Goal: Communication & Community: Ask a question

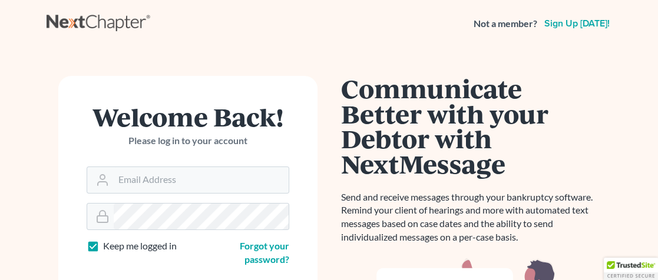
type input "tfreeman"
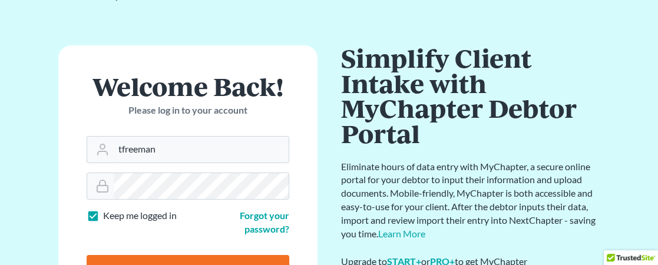
scroll to position [59, 0]
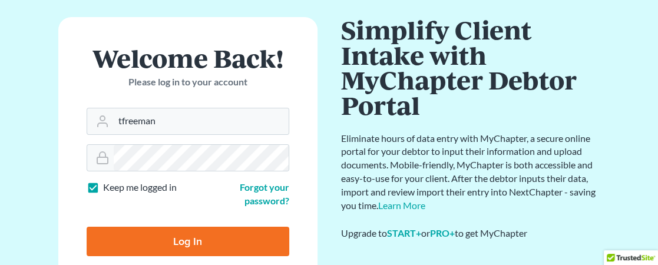
click at [103, 189] on label "Keep me logged in" at bounding box center [140, 188] width 74 height 14
click at [108, 189] on input "Keep me logged in" at bounding box center [112, 185] width 8 height 8
checkbox input "false"
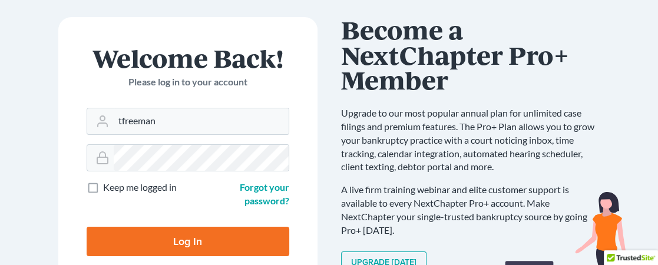
click at [203, 244] on input "Log In" at bounding box center [188, 241] width 203 height 29
type input "Thinking..."
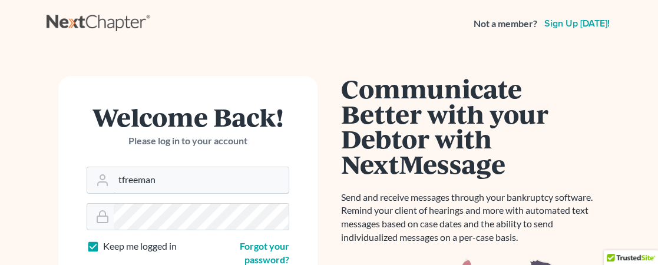
drag, startPoint x: 158, startPoint y: 181, endPoint x: 52, endPoint y: 183, distance: 105.5
click at [52, 183] on div "Welcome Back! Please log in to your account Email Address tfreeman Password Kee…" at bounding box center [188, 270] width 283 height 389
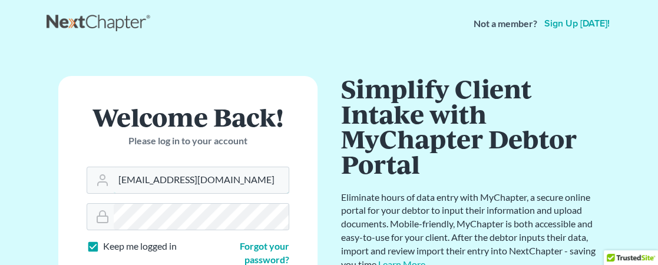
type input "[EMAIL_ADDRESS][DOMAIN_NAME]"
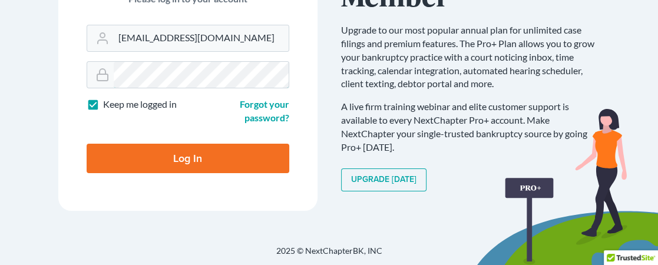
scroll to position [143, 0]
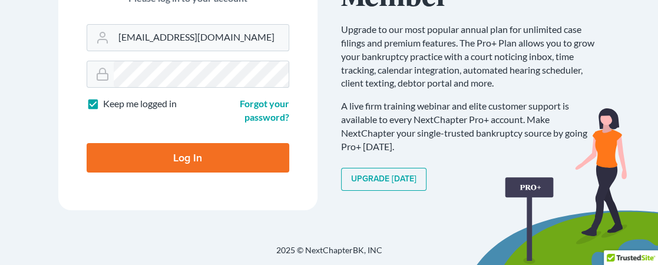
click at [103, 103] on label "Keep me logged in" at bounding box center [140, 104] width 74 height 14
click at [108, 103] on input "Keep me logged in" at bounding box center [112, 101] width 8 height 8
checkbox input "false"
click at [215, 156] on input "Log In" at bounding box center [188, 157] width 203 height 29
type input "Thinking..."
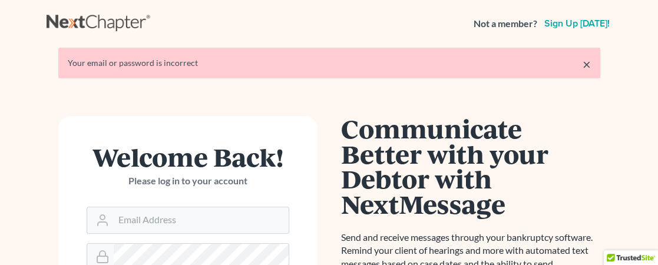
type input "tfreeman"
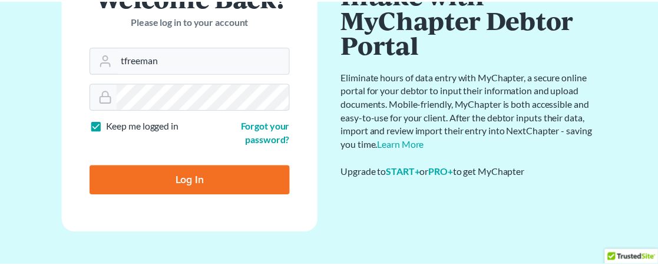
scroll to position [119, 0]
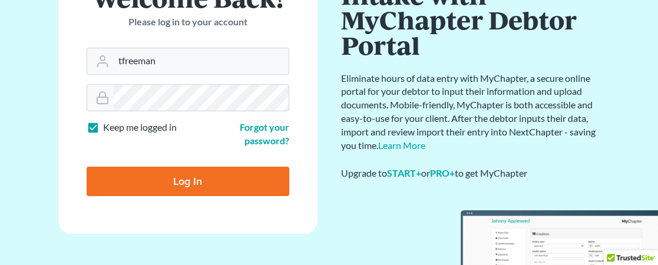
click at [103, 127] on label "Keep me logged in" at bounding box center [140, 128] width 74 height 14
click at [108, 127] on input "Keep me logged in" at bounding box center [112, 125] width 8 height 8
checkbox input "false"
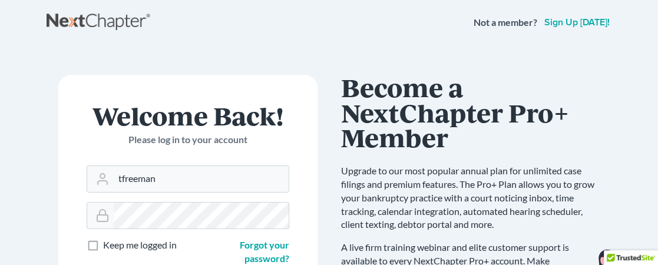
scroll to position [0, 0]
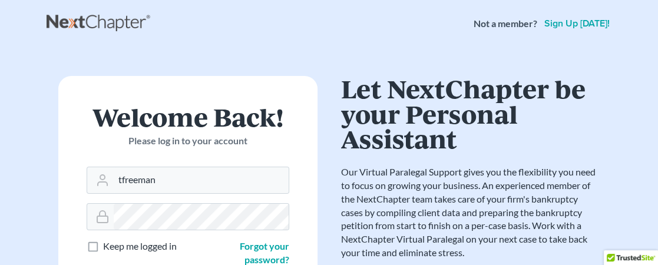
type input "[EMAIL_ADDRESS][DOMAIN_NAME]"
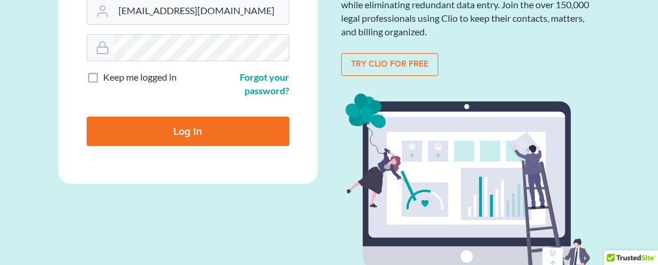
scroll to position [177, 0]
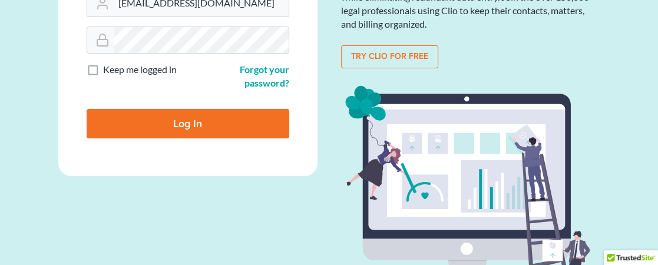
click at [257, 124] on input "Log In" at bounding box center [188, 123] width 203 height 29
type input "Thinking..."
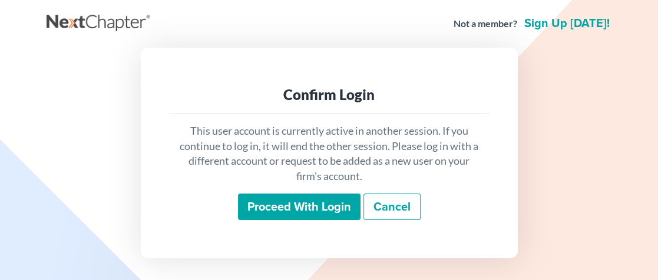
click at [327, 205] on input "Proceed with login" at bounding box center [299, 207] width 123 height 27
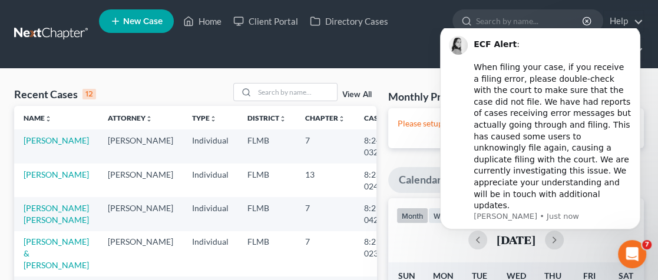
click at [405, 45] on ul "New Case Home Client Portal Directory Cases - No Result - See all results Or Pr…" at bounding box center [371, 34] width 545 height 57
click at [365, 52] on ul "New Case Home Client Portal Directory Cases - No Result - See all results Or Pr…" at bounding box center [371, 34] width 545 height 57
click at [639, 37] on button "Dismiss notification" at bounding box center [636, 28] width 15 height 15
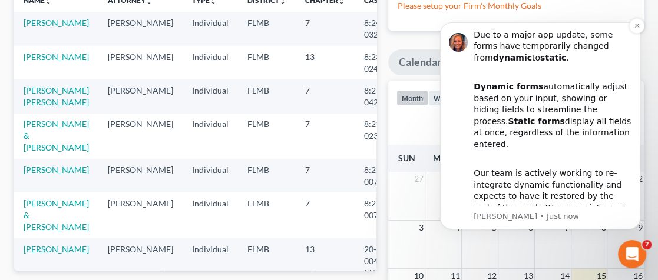
scroll to position [54, 0]
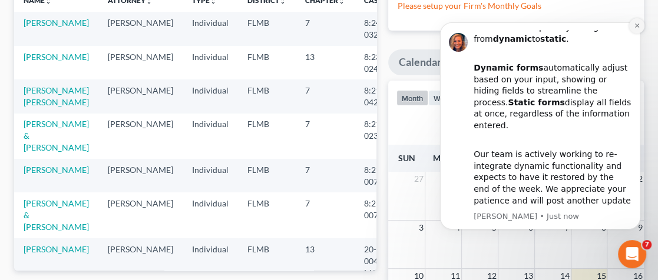
click at [638, 24] on icon "Dismiss notification" at bounding box center [637, 25] width 6 height 6
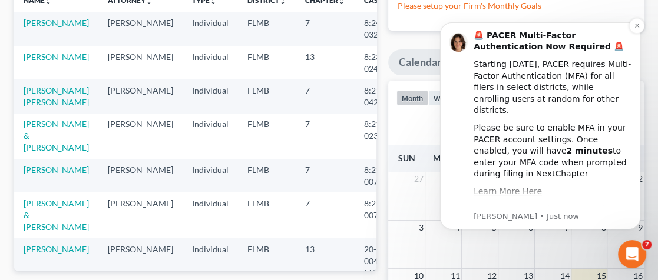
scroll to position [31, 0]
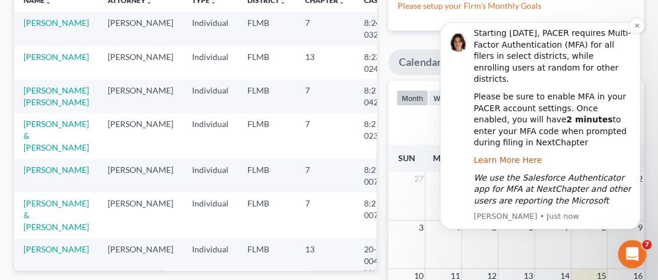
click at [514, 156] on link "Learn More Here" at bounding box center [508, 160] width 68 height 9
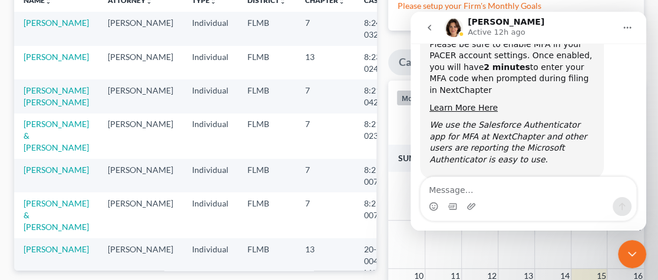
scroll to position [168, 0]
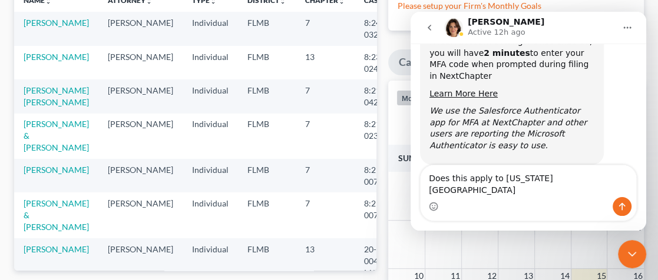
type textarea "Does this apply to [US_STATE][GEOGRAPHIC_DATA]?"
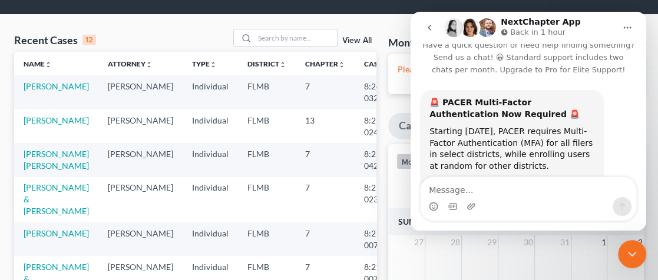
scroll to position [0, 0]
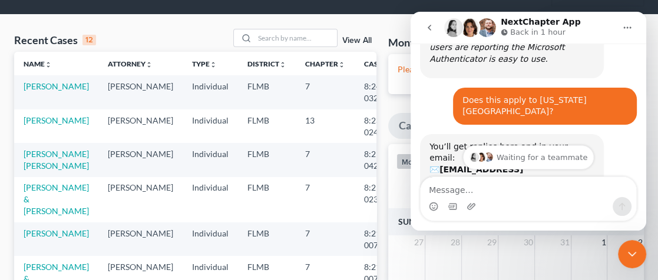
scroll to position [312, 0]
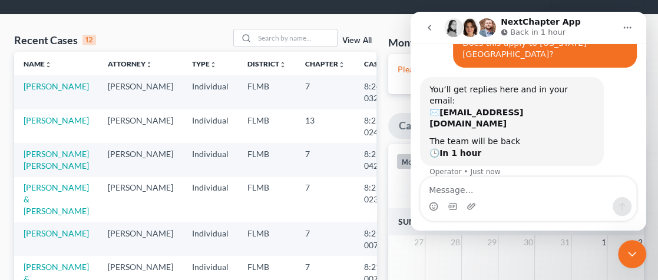
click at [630, 28] on icon "Home" at bounding box center [628, 28] width 8 height 2
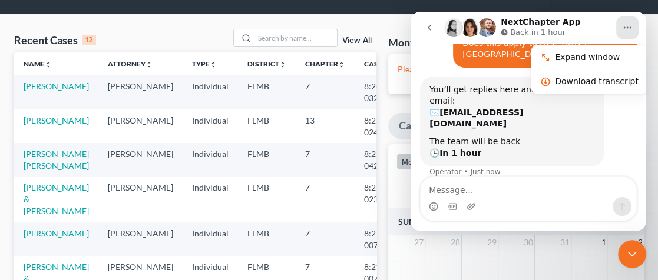
click at [431, 25] on icon "go back" at bounding box center [429, 27] width 9 height 9
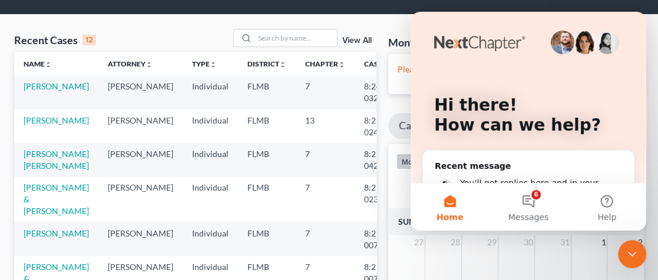
scroll to position [71, 0]
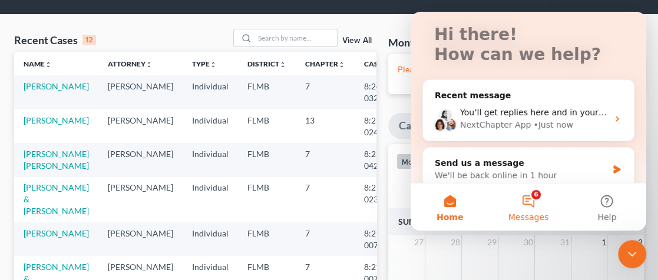
click at [534, 199] on button "6 Messages" at bounding box center [528, 207] width 78 height 47
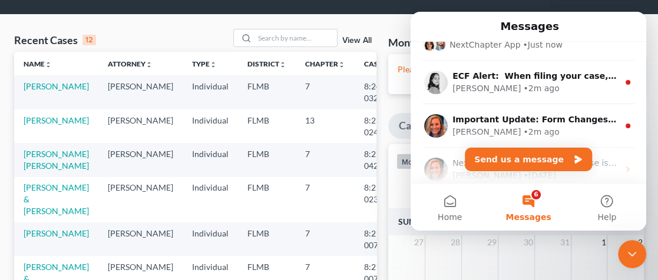
scroll to position [45, 0]
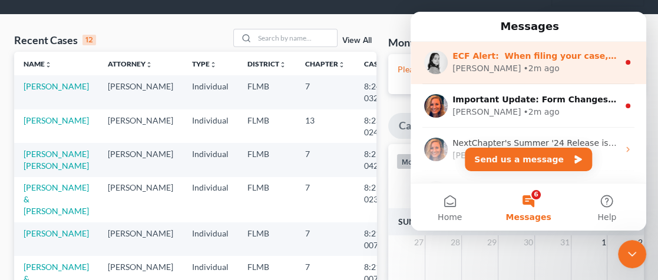
click at [563, 65] on div "[PERSON_NAME] • 2m ago" at bounding box center [535, 68] width 166 height 12
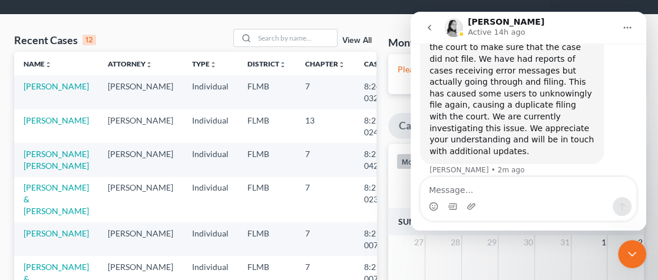
scroll to position [0, 0]
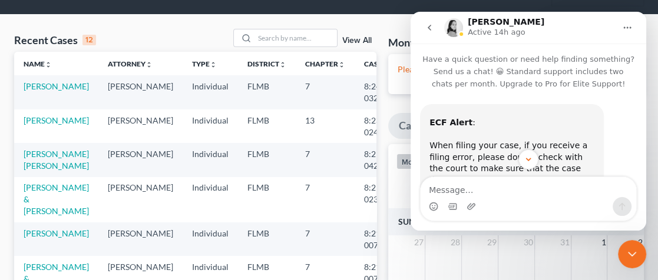
click at [626, 253] on icon "Close Intercom Messenger" at bounding box center [632, 254] width 14 height 14
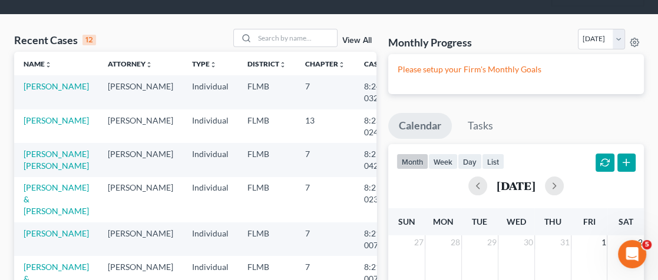
scroll to position [121, 0]
click at [637, 249] on div "Open Intercom Messenger" at bounding box center [632, 254] width 39 height 39
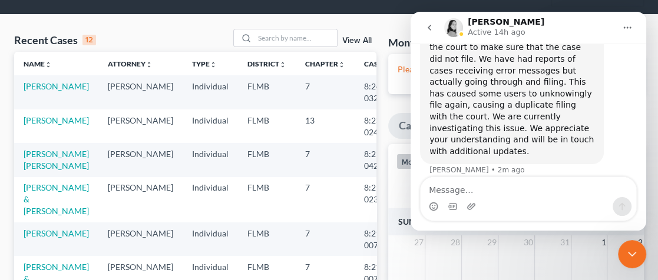
click at [627, 28] on icon "Home" at bounding box center [628, 28] width 8 height 2
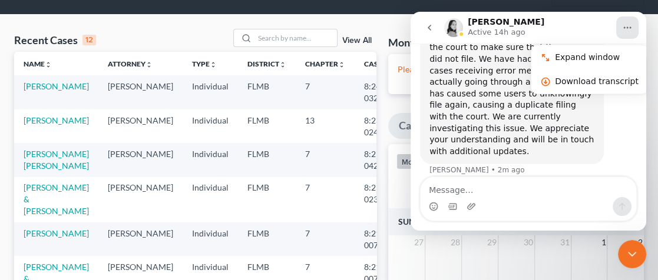
click at [485, 27] on p "Active 14h ago" at bounding box center [496, 33] width 57 height 12
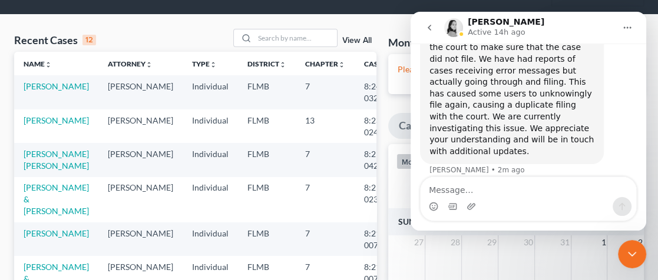
click at [432, 29] on icon "go back" at bounding box center [429, 27] width 9 height 9
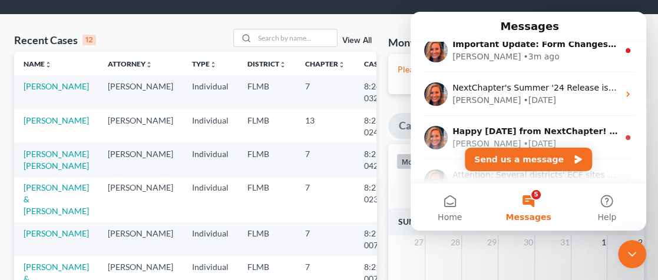
scroll to position [116, 0]
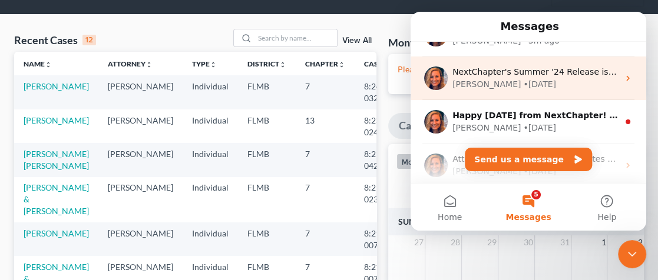
click at [624, 80] on icon "Intercom messenger" at bounding box center [627, 78] width 9 height 9
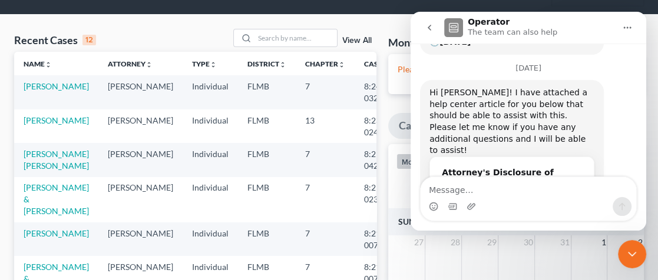
scroll to position [611, 0]
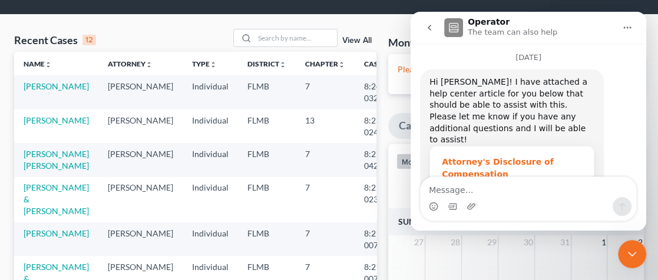
click at [507, 182] on span "How to complete the Attorney's Fee Disclosure - Form B2030" at bounding box center [507, 193] width 131 height 22
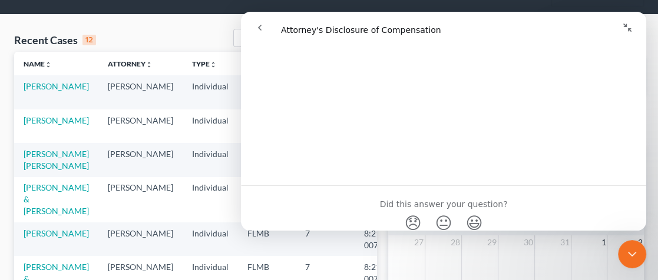
scroll to position [1058, 0]
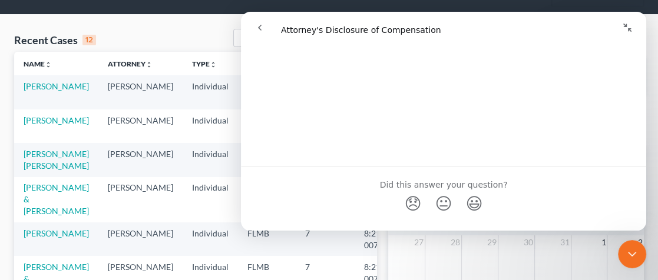
click at [260, 29] on icon "go back" at bounding box center [260, 28] width 4 height 6
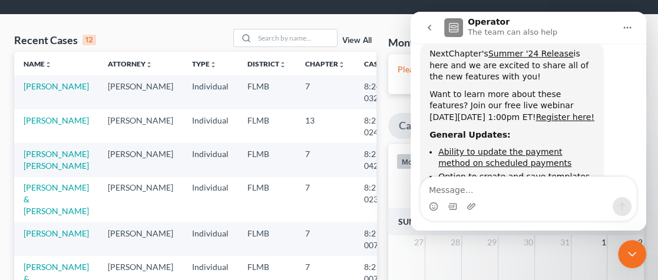
scroll to position [0, 0]
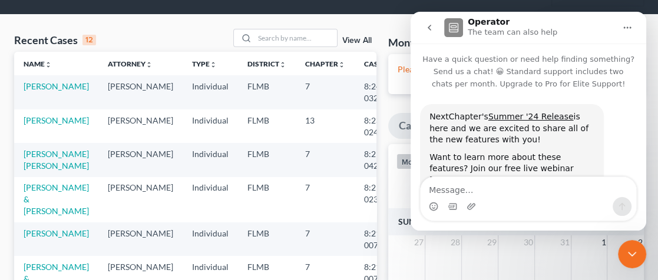
click at [432, 27] on icon "go back" at bounding box center [429, 27] width 9 height 9
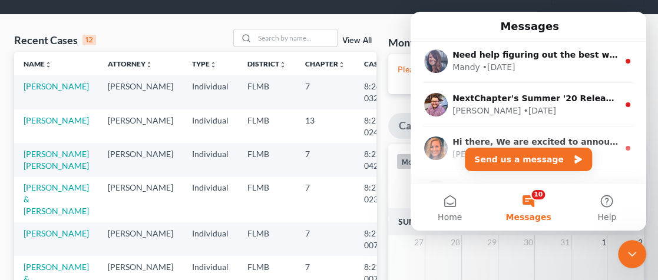
scroll to position [951, 0]
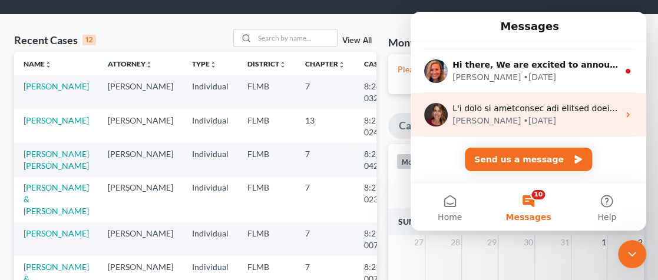
click at [626, 116] on icon "Intercom messenger" at bounding box center [627, 115] width 3 height 5
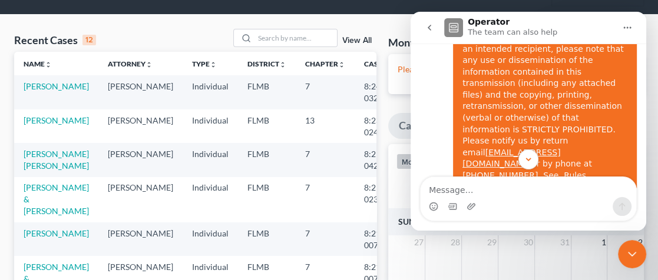
scroll to position [967, 0]
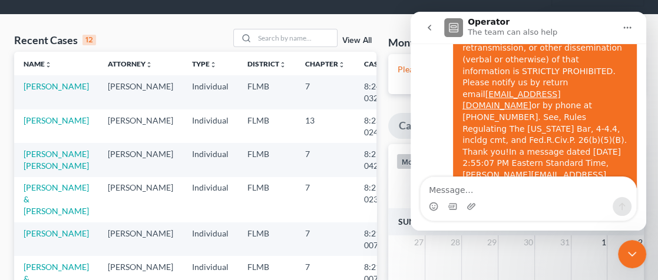
click at [625, 252] on icon "Close Intercom Messenger" at bounding box center [632, 254] width 14 height 14
